Goal: Task Accomplishment & Management: Complete application form

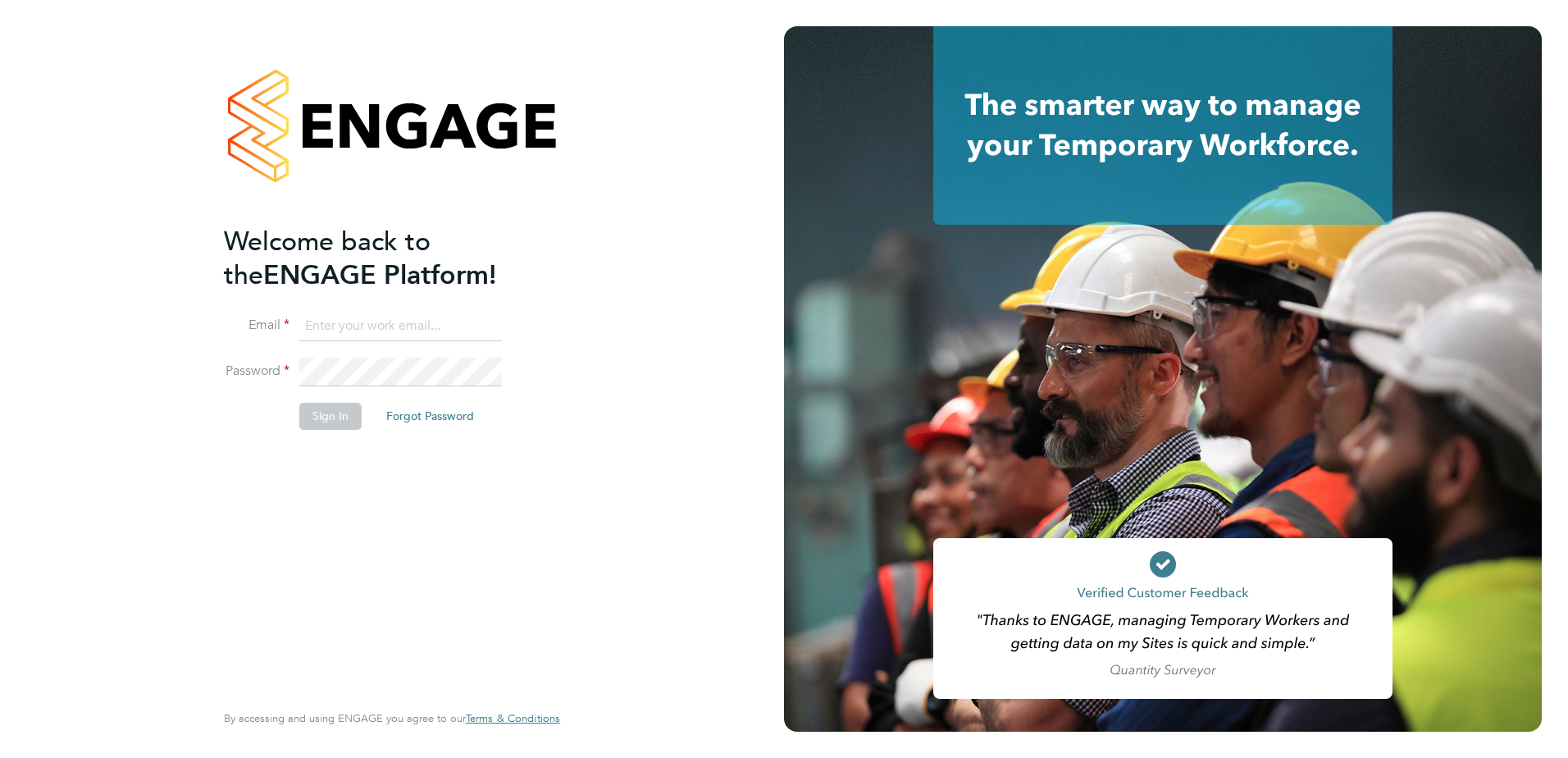
type input "[EMAIL_ADDRESS][DOMAIN_NAME]"
click at [317, 423] on button "Sign In" at bounding box center [330, 416] width 63 height 26
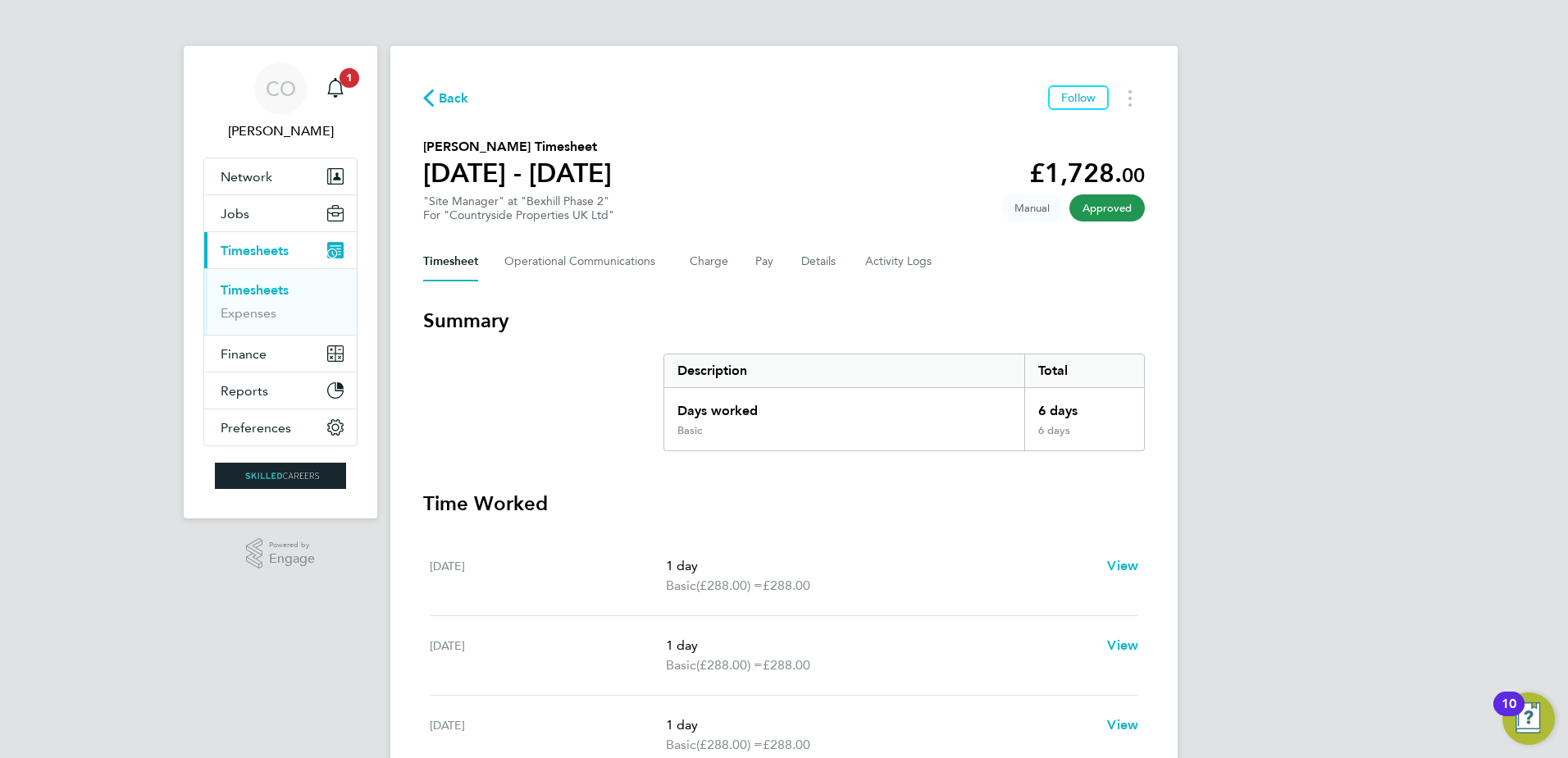
click at [452, 97] on span "Back" at bounding box center [453, 98] width 31 height 20
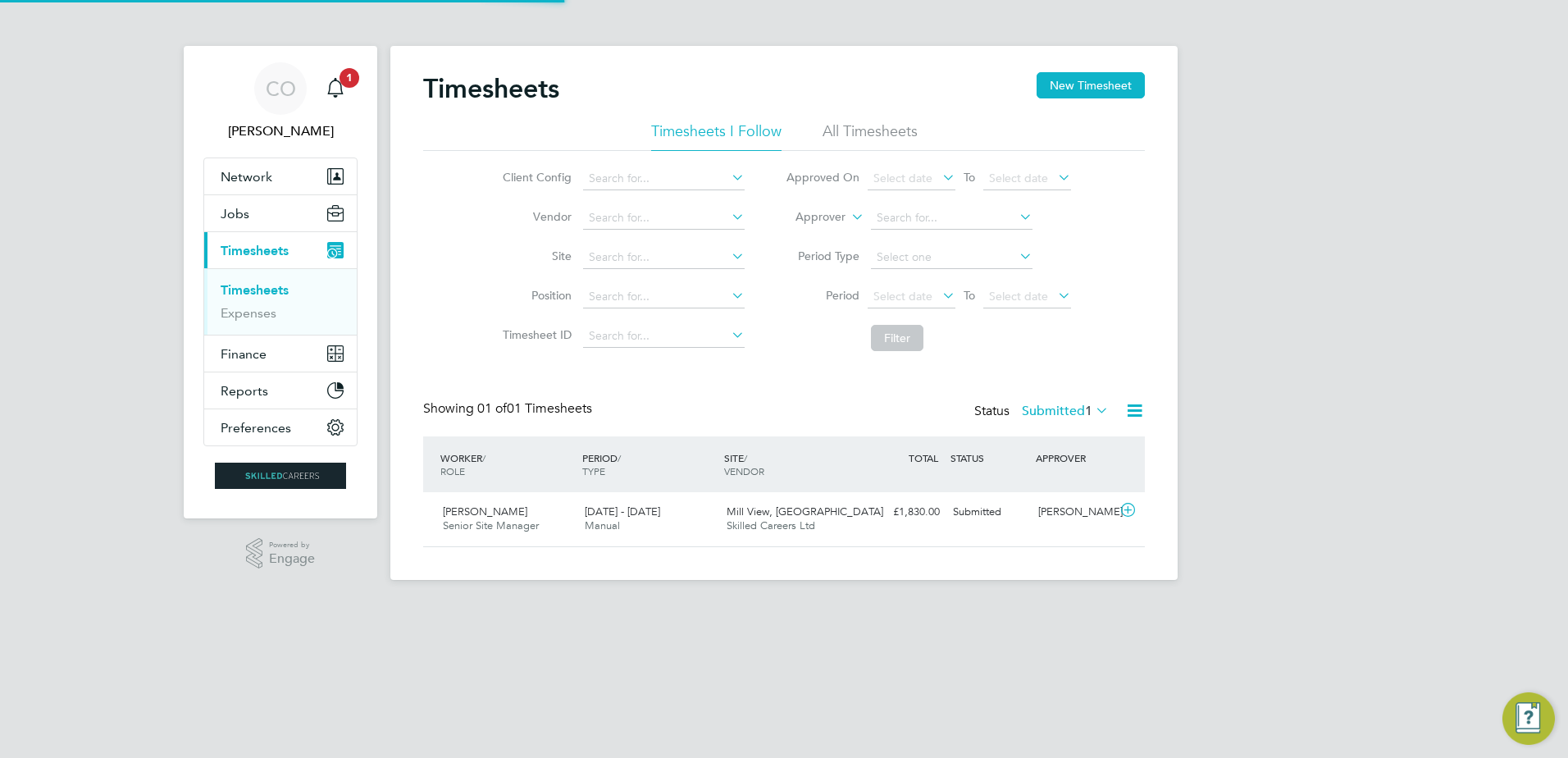
scroll to position [42, 143]
click at [1089, 88] on button "New Timesheet" at bounding box center [1091, 85] width 108 height 26
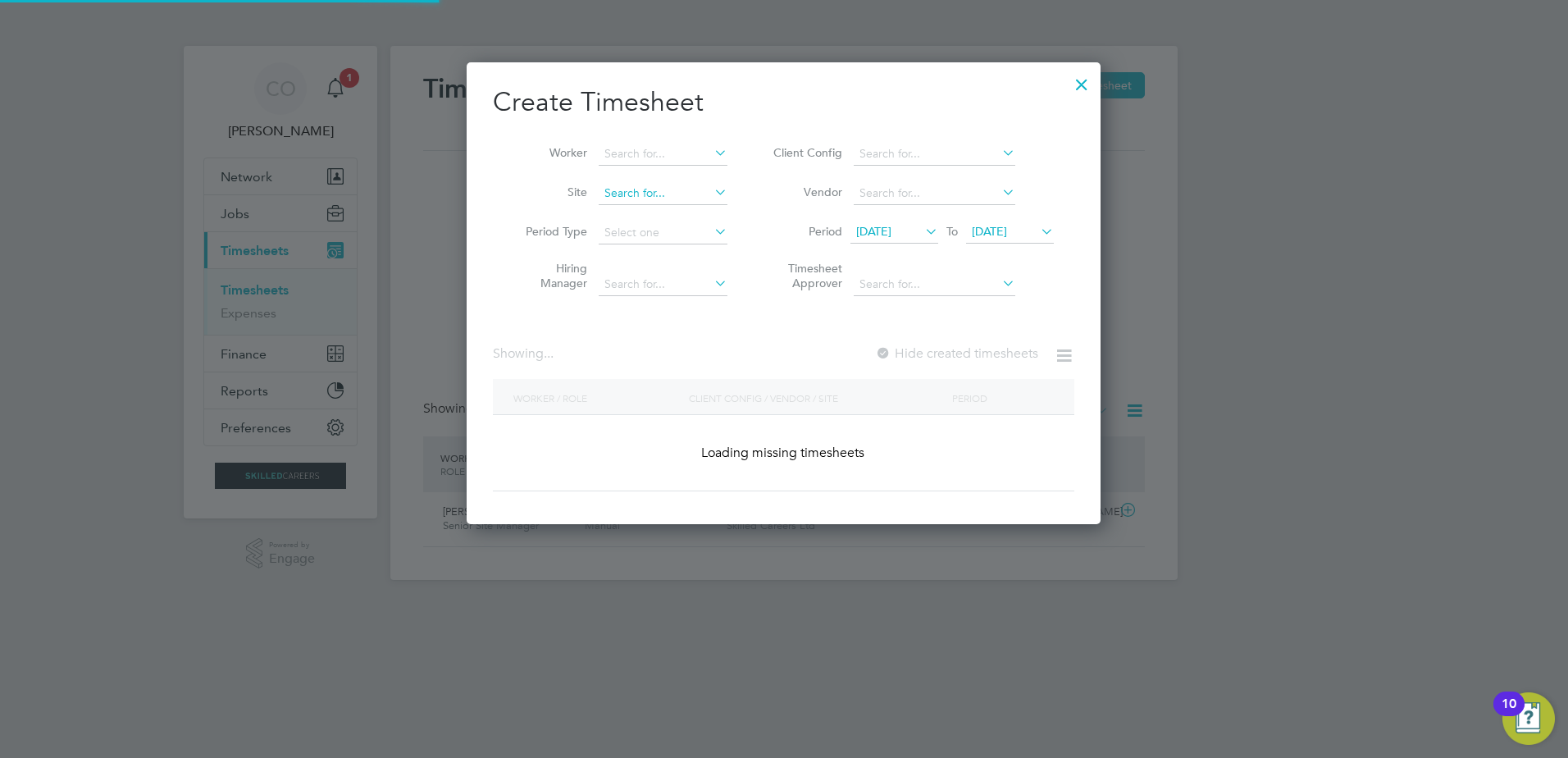
scroll to position [2605, 635]
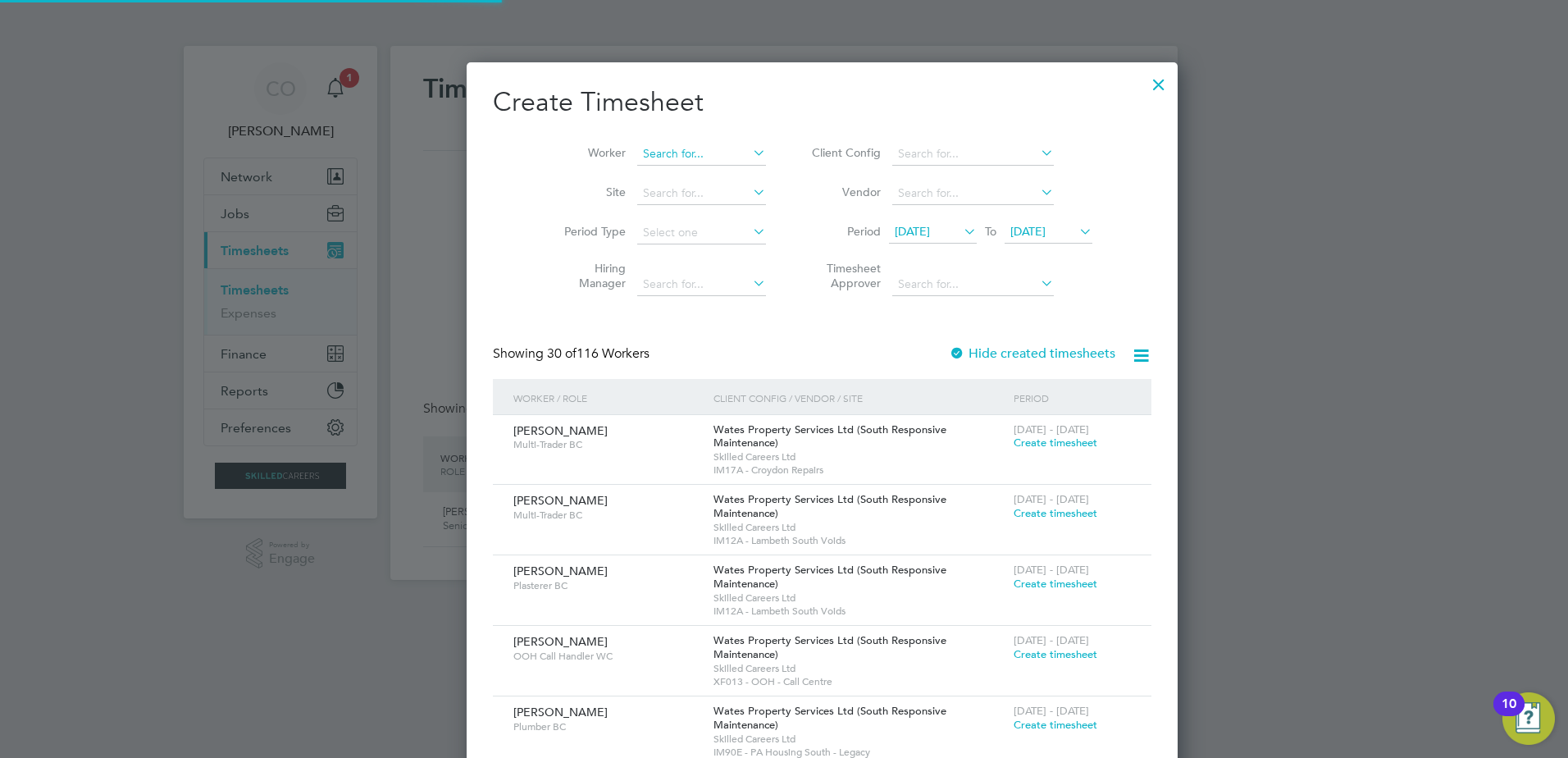
click at [652, 154] on input at bounding box center [702, 154] width 129 height 23
click at [669, 343] on li "Shaun Pelling" at bounding box center [703, 354] width 212 height 22
type input "Shaun Pelling"
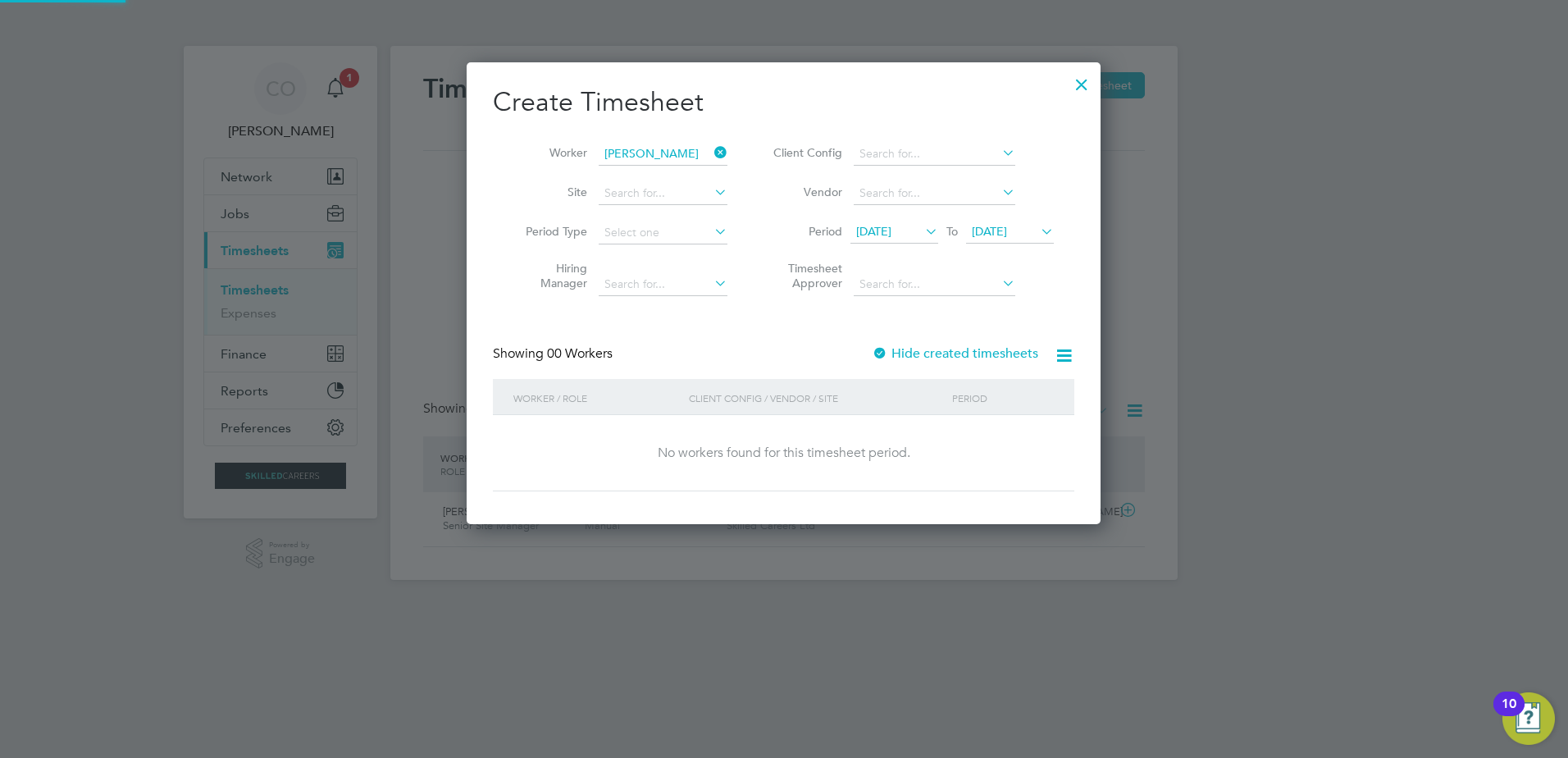
scroll to position [463, 635]
click at [880, 351] on div at bounding box center [879, 354] width 17 height 17
click at [1008, 233] on span "22 Sep 2025" at bounding box center [989, 231] width 35 height 15
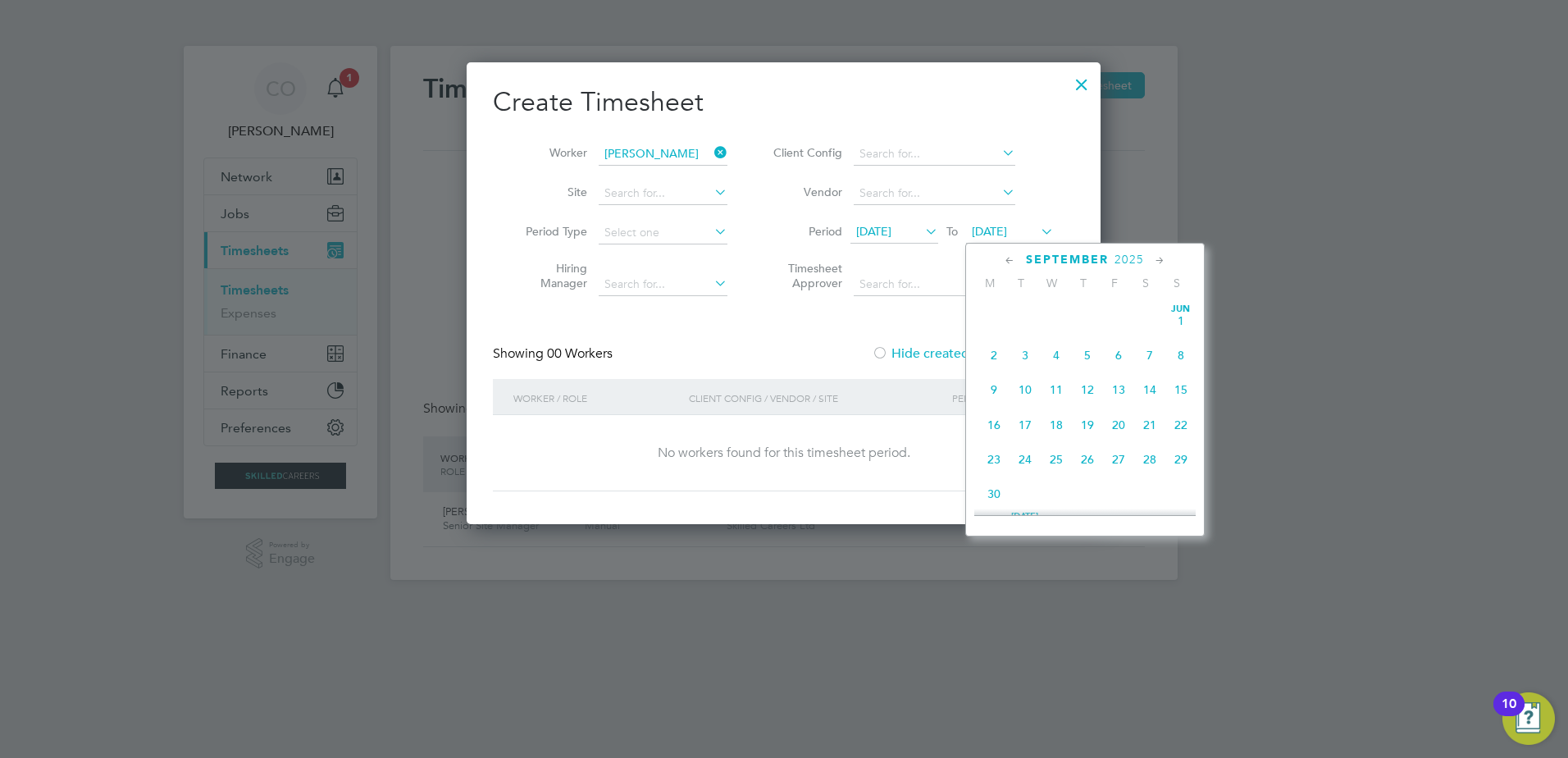
scroll to position [604, 0]
click at [1175, 457] on span "5" at bounding box center [1181, 443] width 31 height 31
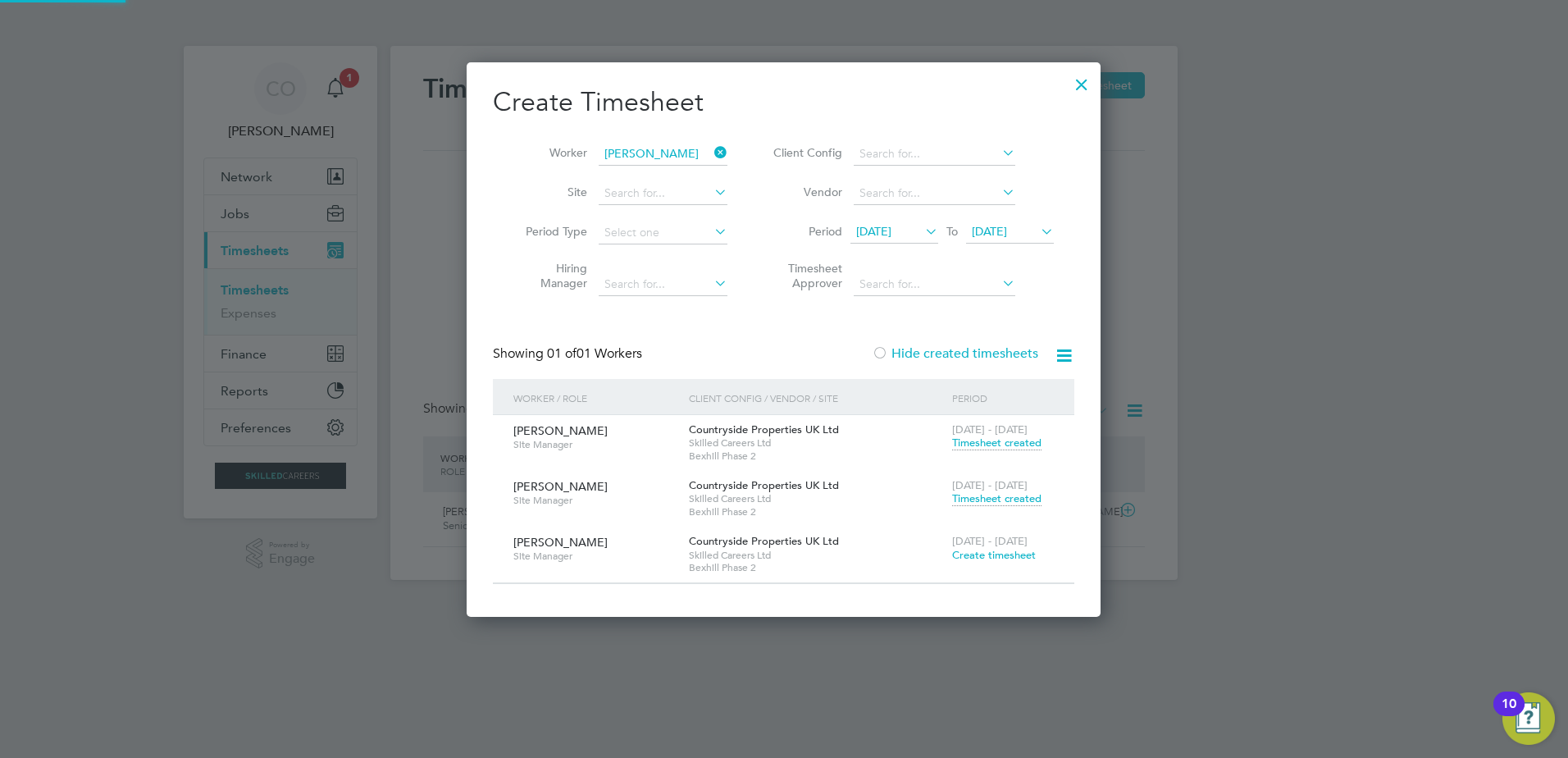
scroll to position [553, 635]
click at [982, 493] on span "Timesheet created" at bounding box center [997, 498] width 90 height 15
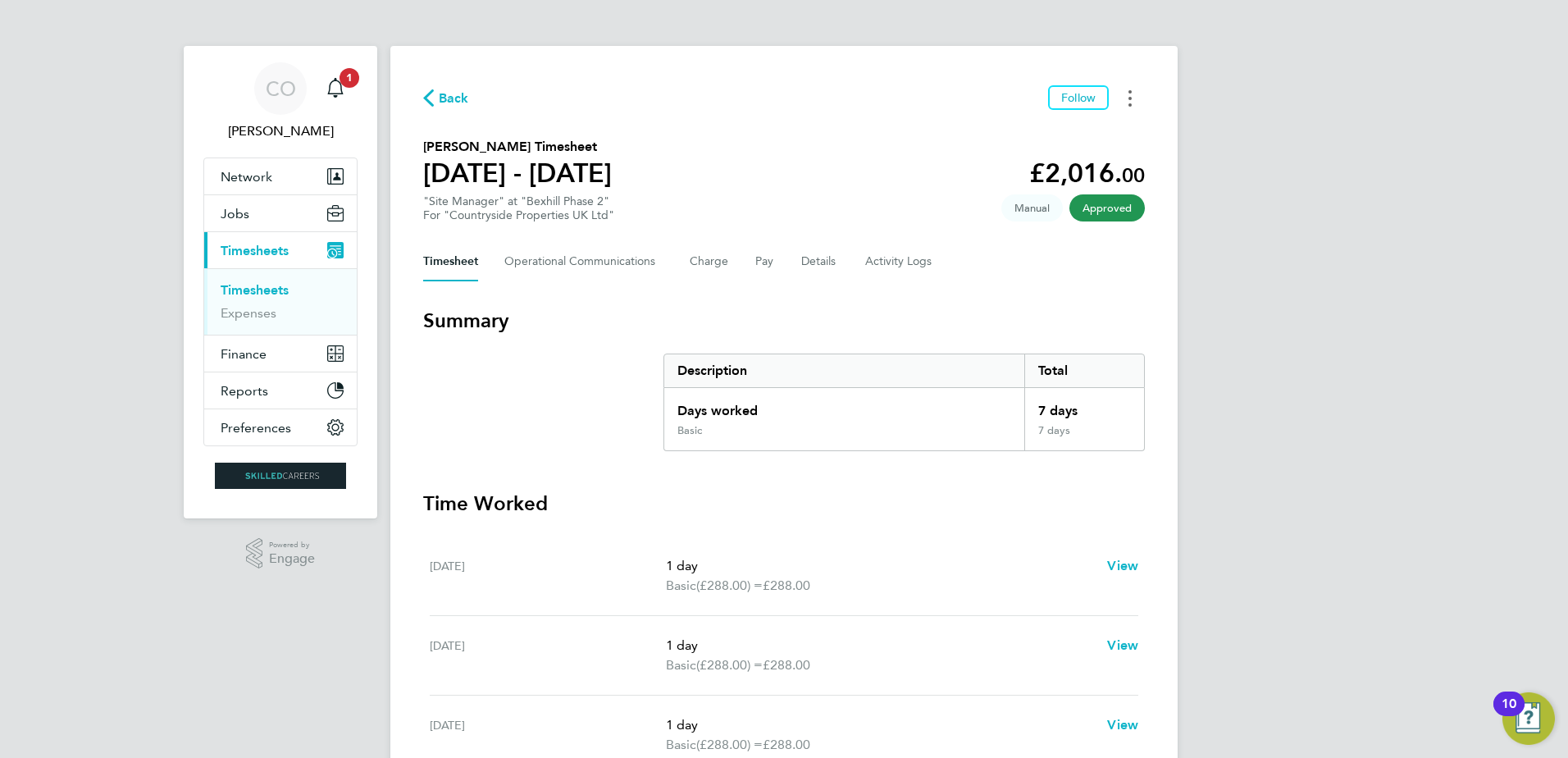
click at [1131, 97] on circle "Timesheets Menu" at bounding box center [1130, 98] width 3 height 3
click at [1018, 132] on link "Download timesheet" at bounding box center [1047, 135] width 197 height 33
